Goal: Find specific page/section: Find specific page/section

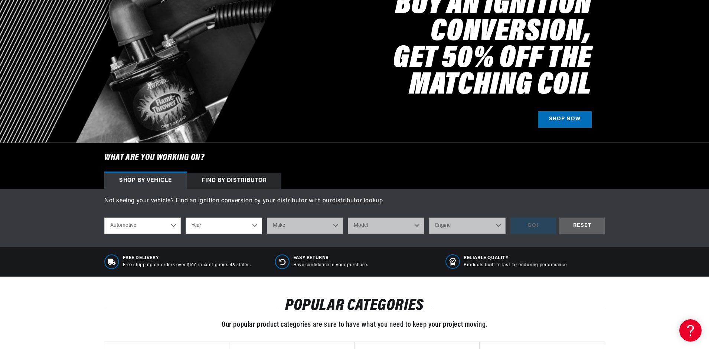
scroll to position [0, 463]
select select "1975"
select select "Pontiac"
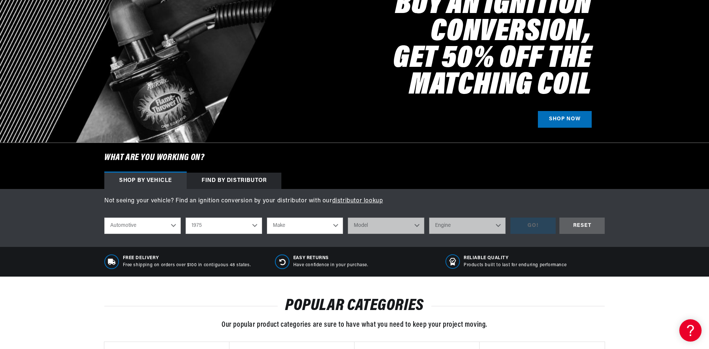
select select "Pontiac"
select select "Firebird"
select select "455cid-7.5L"
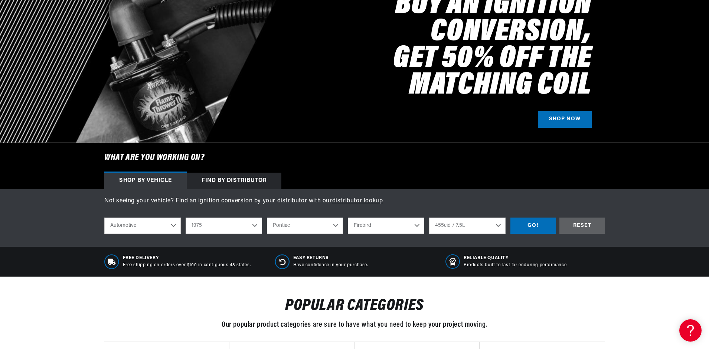
scroll to position [0, 463]
click at [526, 223] on div "GO!" at bounding box center [532, 225] width 45 height 17
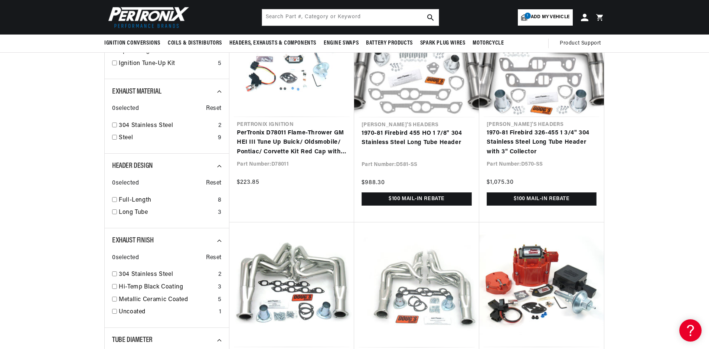
scroll to position [0, 927]
